Goal: Task Accomplishment & Management: Manage account settings

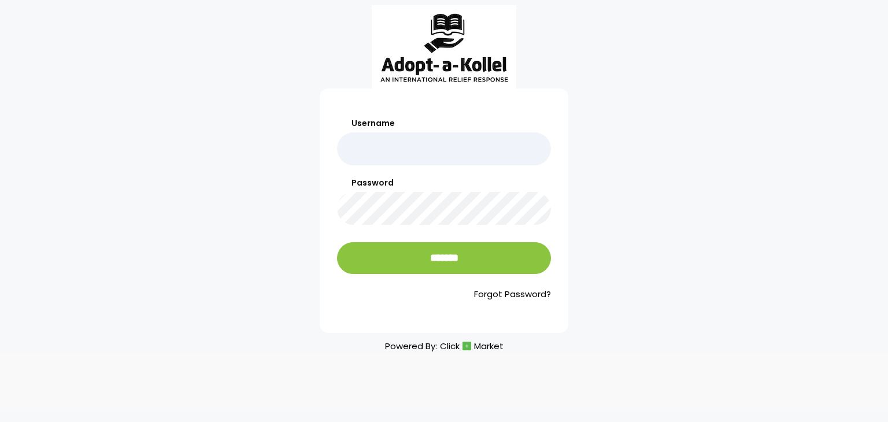
type input "**********"
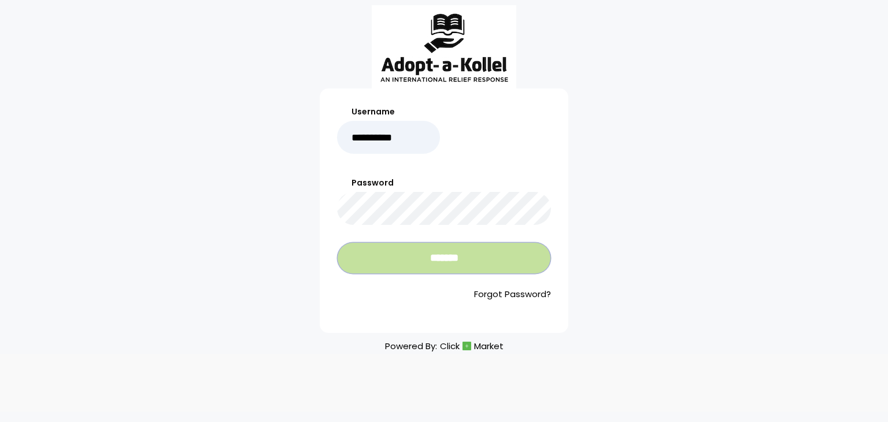
click at [446, 252] on input "*******" at bounding box center [444, 258] width 214 height 32
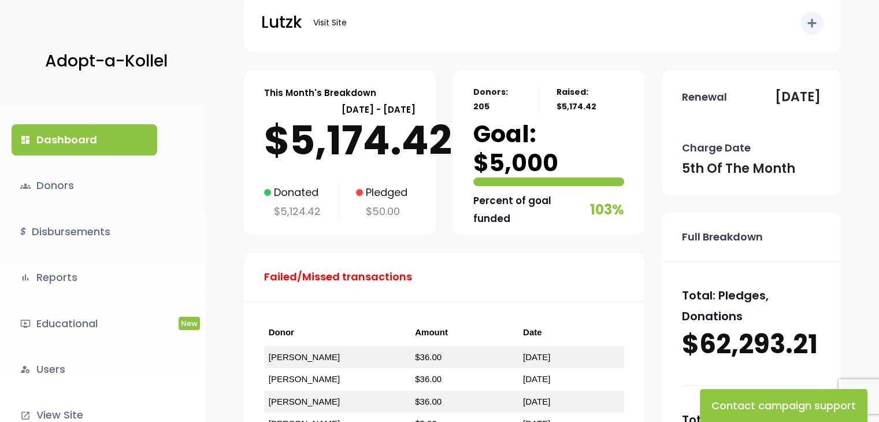
scroll to position [16, 0]
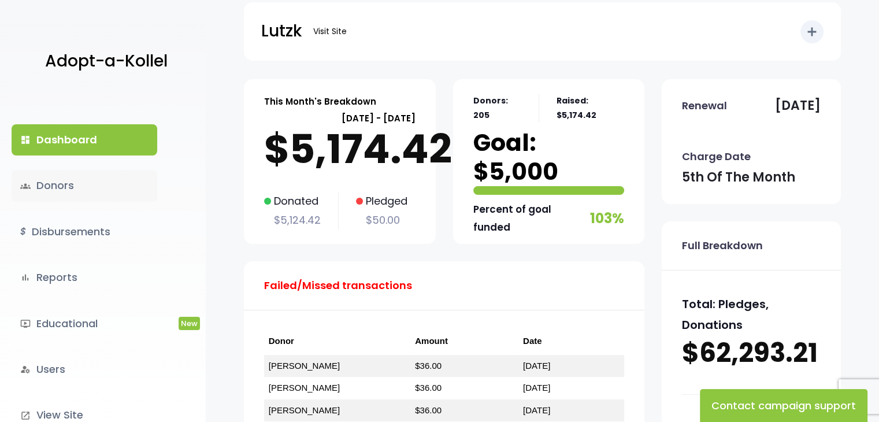
click at [55, 187] on link "groups Donors" at bounding box center [85, 185] width 146 height 31
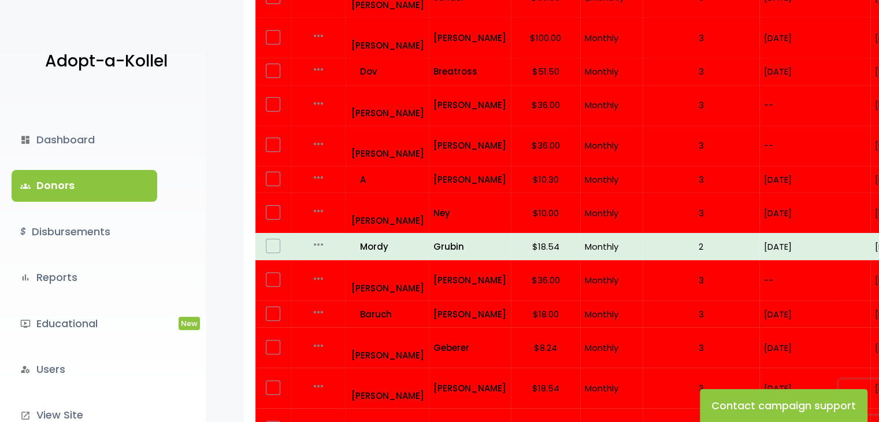
scroll to position [292, 0]
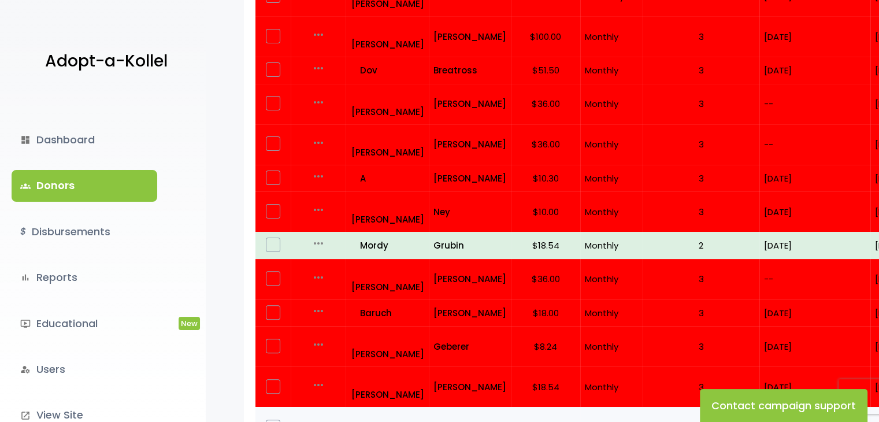
click at [268, 420] on label at bounding box center [273, 427] width 14 height 14
click at [830, 420] on p "07/06/25" at bounding box center [815, 428] width 102 height 16
click at [276, 420] on label at bounding box center [273, 427] width 14 height 14
click at [369, 412] on p "all_inclusive Aryeh" at bounding box center [387, 427] width 73 height 31
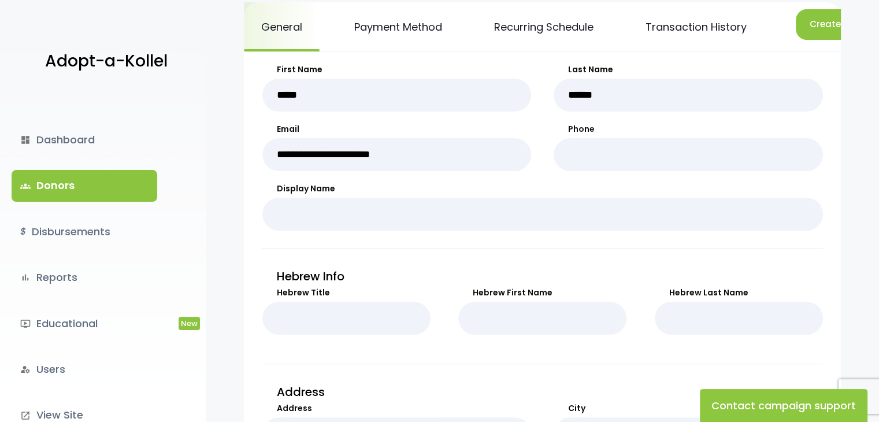
scroll to position [160, 0]
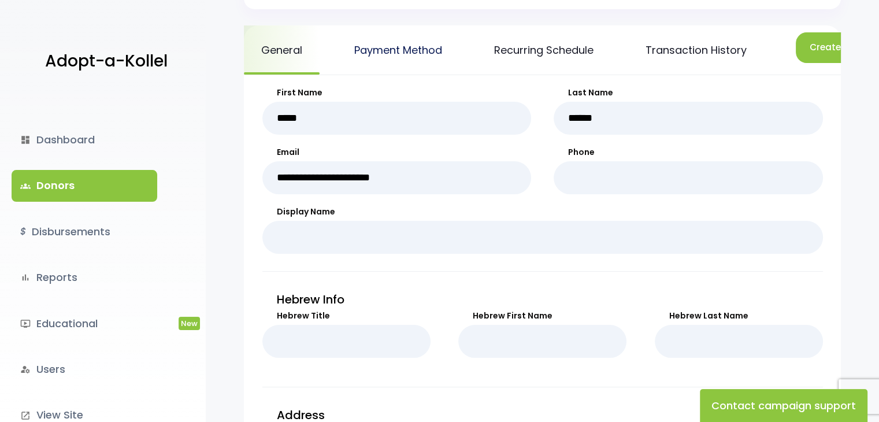
click at [392, 50] on link "Payment Method" at bounding box center [398, 49] width 123 height 49
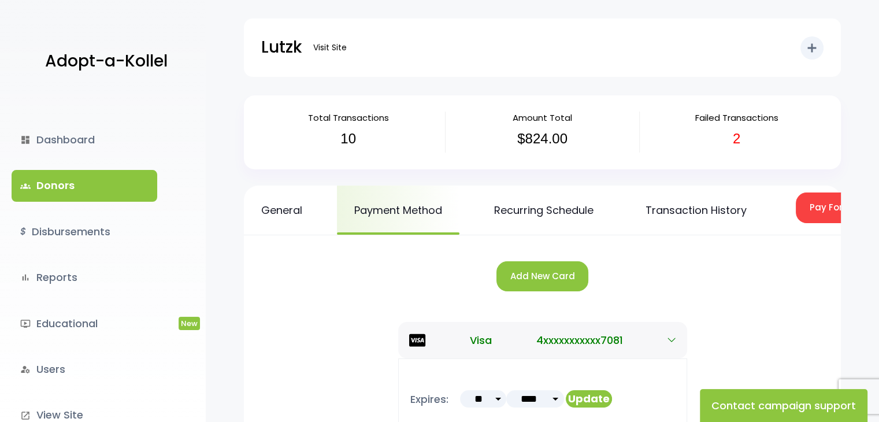
click at [819, 138] on h3 "2" at bounding box center [737, 139] width 176 height 17
click at [664, 345] on button "Visa 4xxxxxxxxxxx7081" at bounding box center [542, 340] width 289 height 36
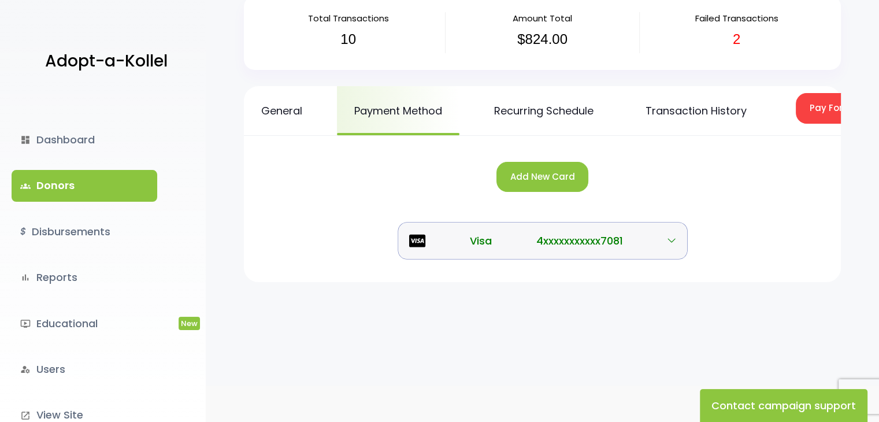
scroll to position [120, 0]
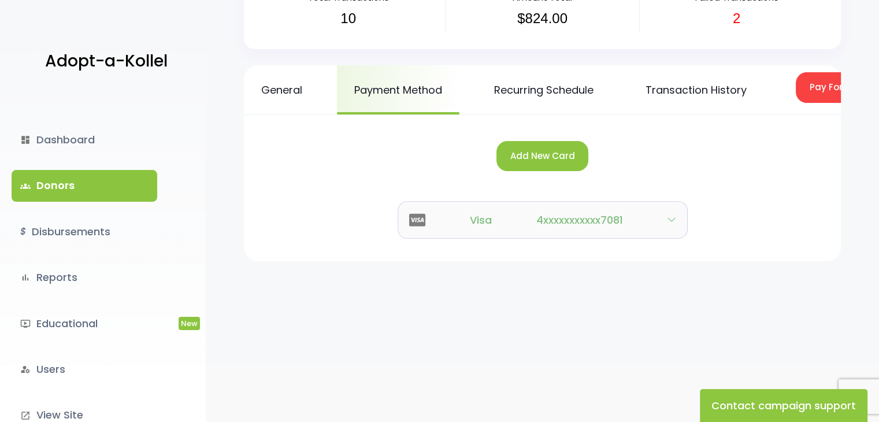
click at [670, 223] on button "Visa 4xxxxxxxxxxx7081" at bounding box center [542, 220] width 289 height 36
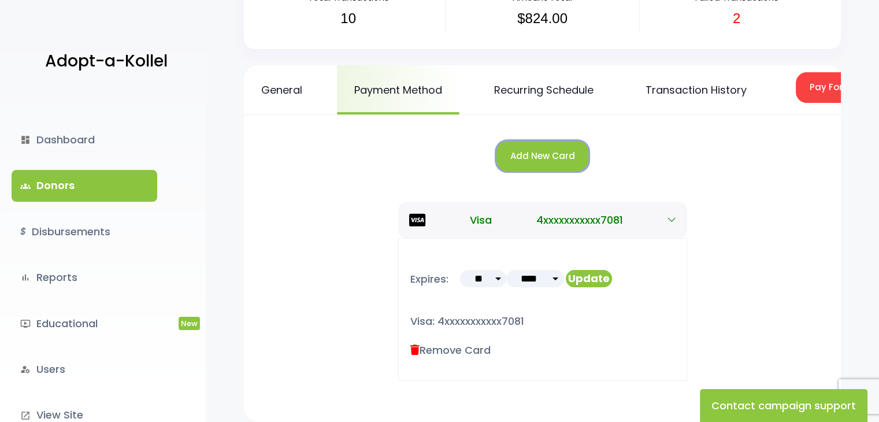
click at [525, 164] on button "Add New Card" at bounding box center [543, 156] width 92 height 31
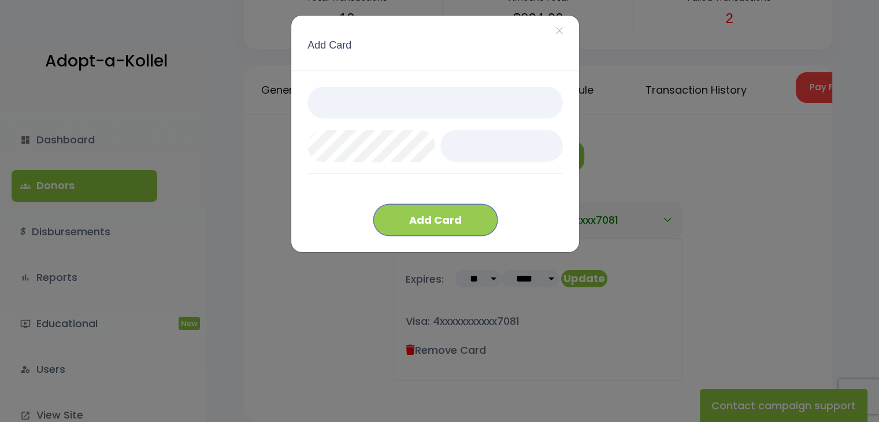
click at [439, 220] on button "Add Card" at bounding box center [435, 220] width 124 height 32
